Goal: Information Seeking & Learning: Learn about a topic

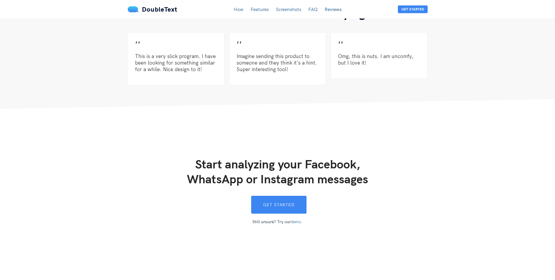
scroll to position [1658, 0]
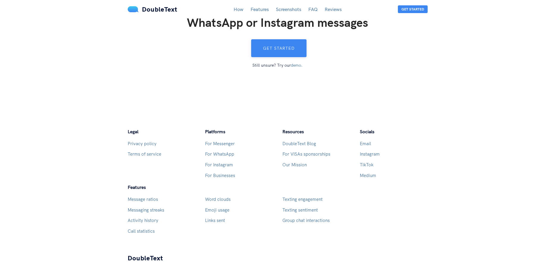
click at [282, 44] on button "Get started" at bounding box center [278, 48] width 55 height 18
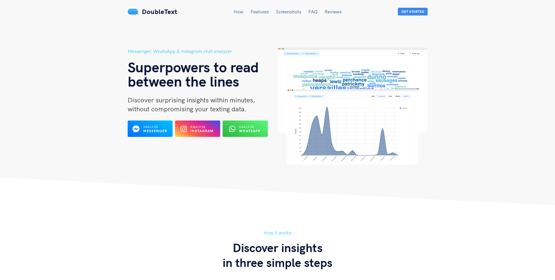
scroll to position [1658, 0]
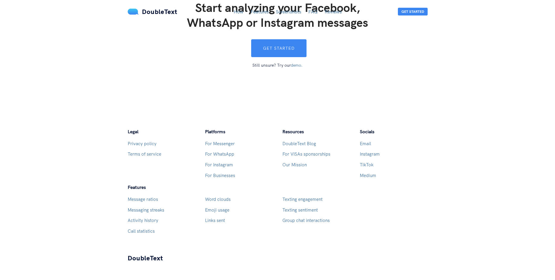
click at [294, 62] on link "demo." at bounding box center [297, 64] width 12 height 5
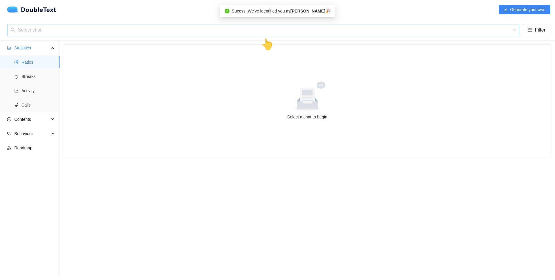
click at [193, 26] on input "search" at bounding box center [261, 29] width 501 height 11
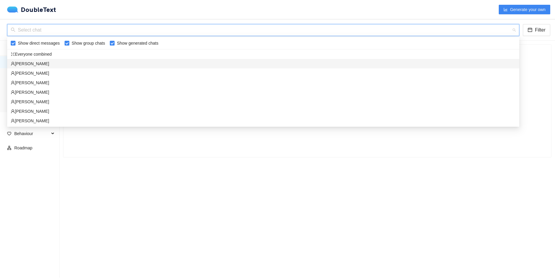
click at [76, 65] on div "Timothy Bryce" at bounding box center [263, 63] width 505 height 7
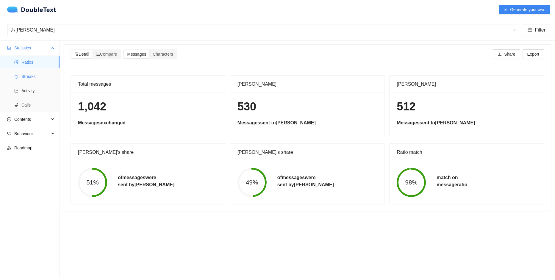
click at [21, 76] on li "Streaks" at bounding box center [30, 77] width 60 height 12
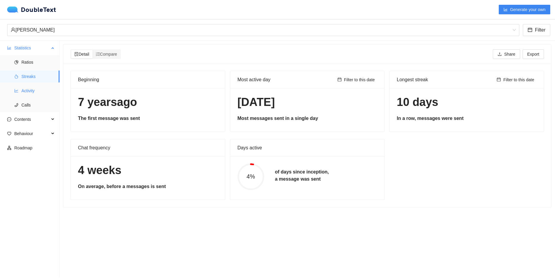
click at [31, 92] on span "Activity" at bounding box center [37, 91] width 33 height 12
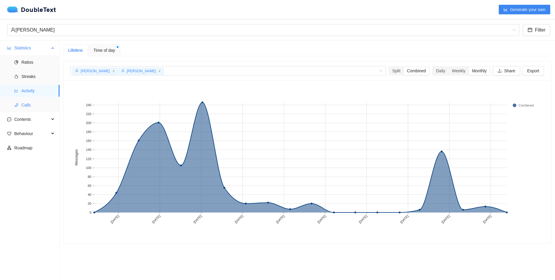
click at [31, 104] on span "Calls" at bounding box center [37, 105] width 33 height 12
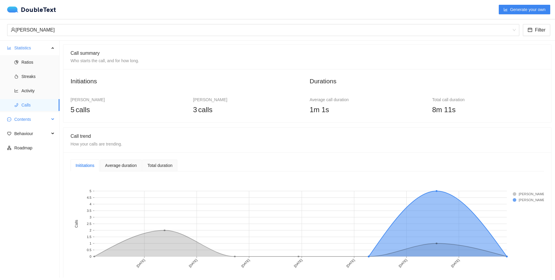
click at [32, 120] on span "Contents" at bounding box center [31, 119] width 35 height 12
click at [37, 132] on span "Word Cloud" at bounding box center [37, 134] width 33 height 12
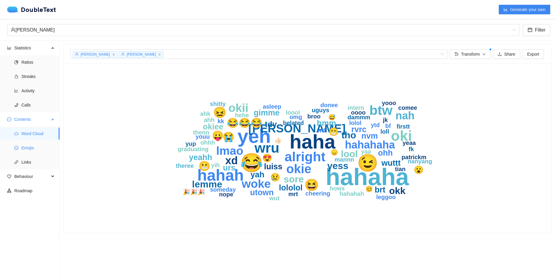
click at [32, 149] on span "Emojis" at bounding box center [37, 148] width 33 height 12
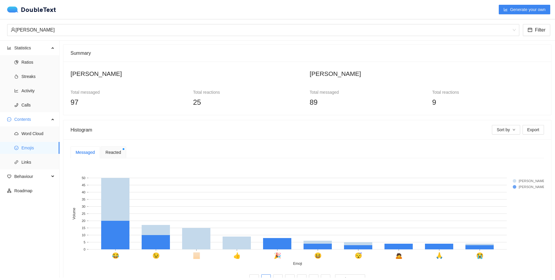
scroll to position [17, 0]
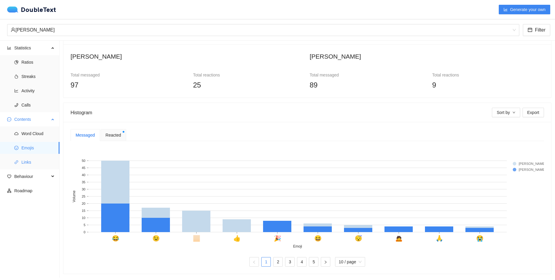
click at [38, 161] on span "Links" at bounding box center [37, 162] width 33 height 12
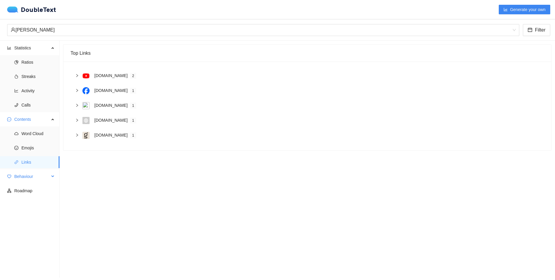
click at [20, 178] on span "Behaviour" at bounding box center [31, 176] width 35 height 12
click at [39, 195] on span "Engagement" at bounding box center [37, 191] width 33 height 12
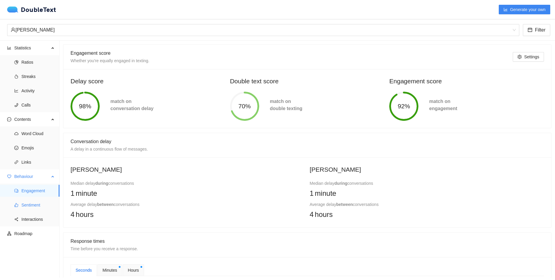
click at [33, 206] on span "Sentiment" at bounding box center [37, 205] width 33 height 12
